Goal: Transaction & Acquisition: Book appointment/travel/reservation

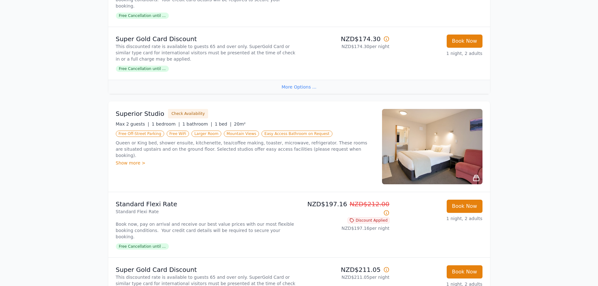
scroll to position [345, 0]
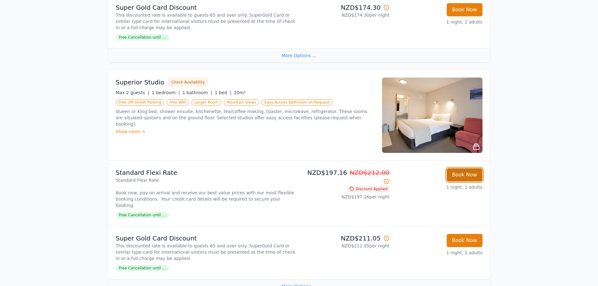
click at [464, 168] on button "Book Now" at bounding box center [465, 174] width 36 height 13
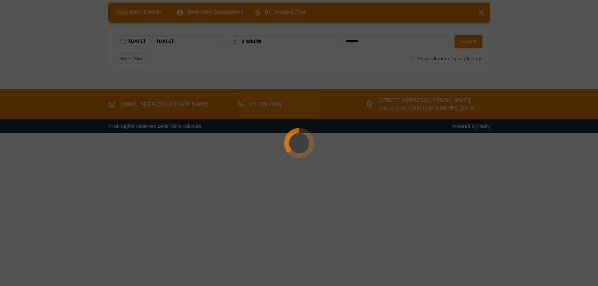
scroll to position [30, 0]
select select "**"
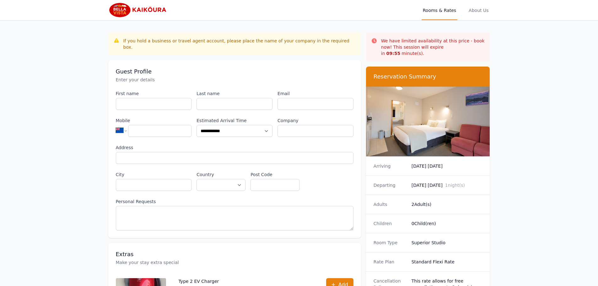
scroll to position [30, 0]
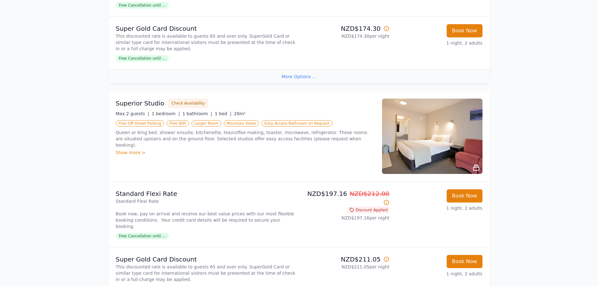
scroll to position [345, 0]
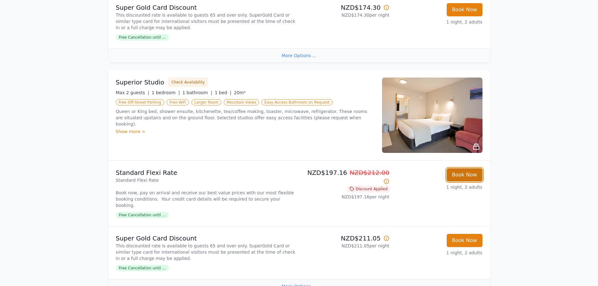
click at [463, 168] on button "Book Now" at bounding box center [465, 174] width 36 height 13
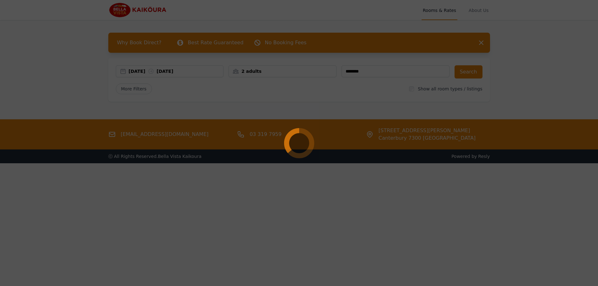
select select "**"
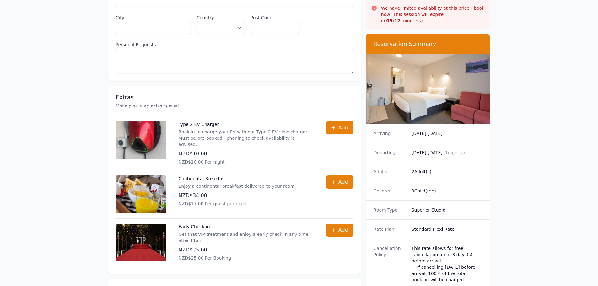
scroll to position [188, 0]
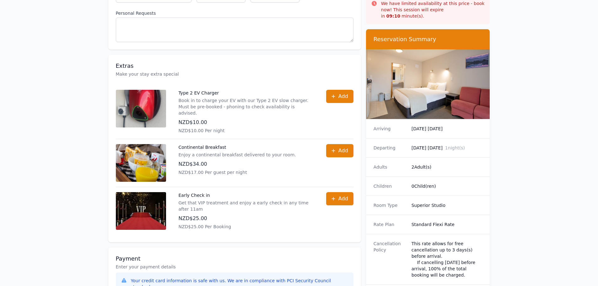
scroll to position [274, 0]
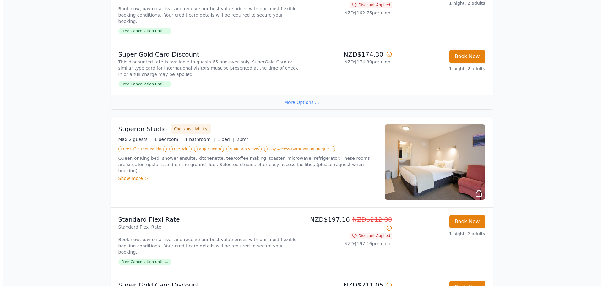
scroll to position [314, 0]
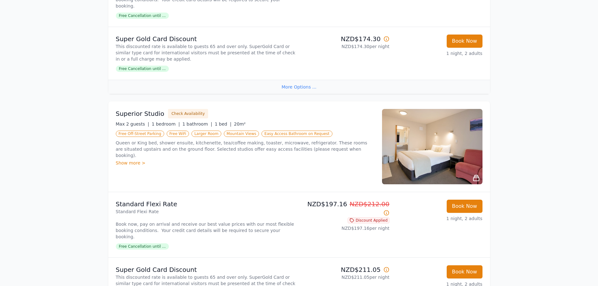
click at [145, 243] on span "Free Cancellation until ..." at bounding box center [142, 246] width 53 height 6
